Goal: Task Accomplishment & Management: Complete application form

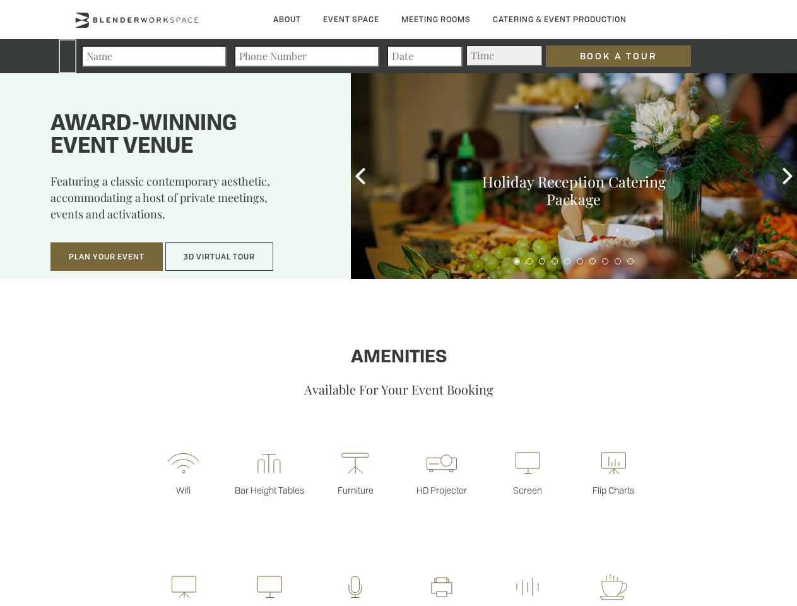
click at [608, 56] on input "Book a Tour" at bounding box center [618, 55] width 145 height 21
click at [107, 257] on button "Plan Your Event" at bounding box center [106, 256] width 112 height 29
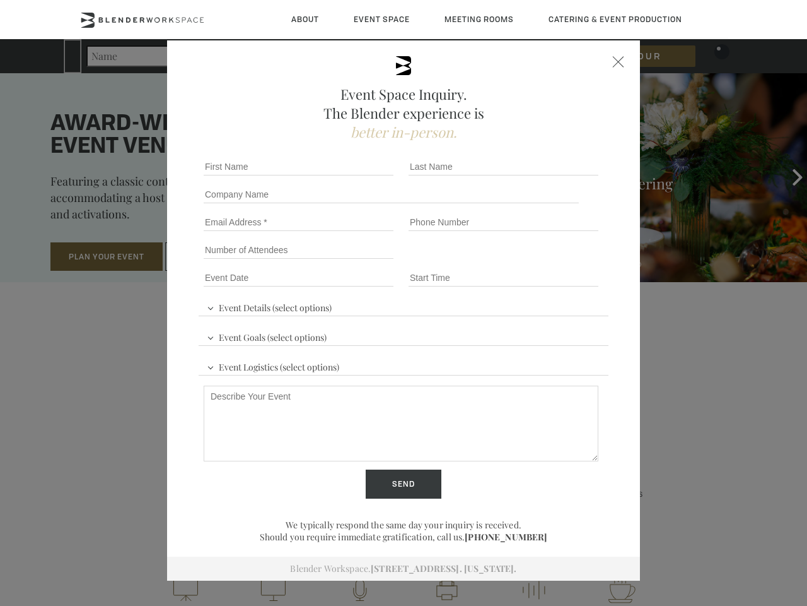
click at [360, 176] on div "First name *" at bounding box center [301, 167] width 205 height 28
click at [787, 176] on div "Event Space Inquiry. The Blender experience is better in-person. Event Details …" at bounding box center [403, 303] width 807 height 606
click at [517, 261] on fieldset "Number of Attendees Budget Range" at bounding box center [404, 250] width 410 height 28
click at [529, 261] on fieldset "Number of Attendees Budget Range" at bounding box center [404, 250] width 410 height 28
